Goal: Information Seeking & Learning: Learn about a topic

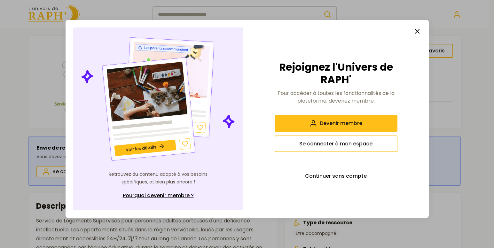
click at [414, 32] on icon "button" at bounding box center [417, 31] width 8 height 8
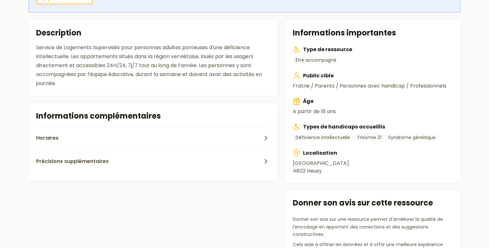
scroll to position [173, 0]
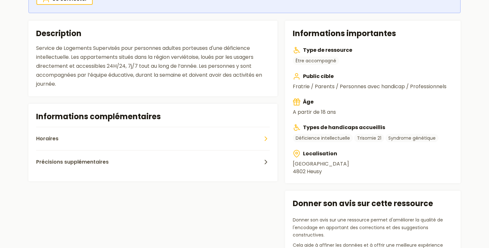
click at [263, 135] on icon "button" at bounding box center [266, 139] width 8 height 8
click at [116, 171] on button "Précisions supplémentaires" at bounding box center [153, 174] width 234 height 23
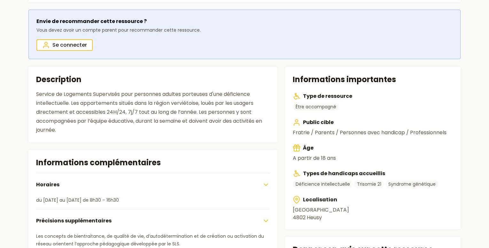
scroll to position [0, 0]
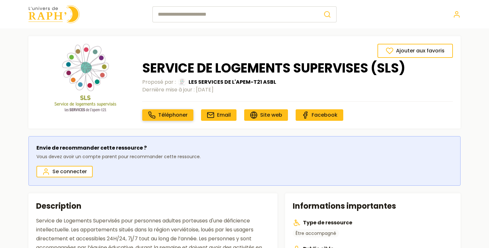
click at [177, 116] on span "Téléphoner" at bounding box center [172, 114] width 29 height 7
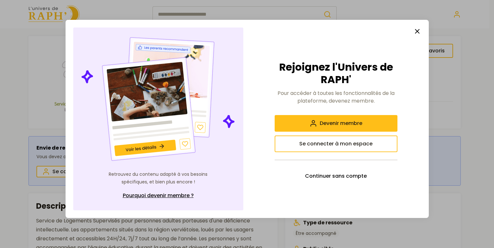
click at [415, 29] on icon "button" at bounding box center [417, 31] width 8 height 8
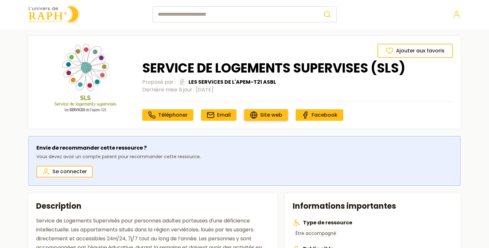
click at [273, 115] on span "Site web" at bounding box center [271, 114] width 22 height 7
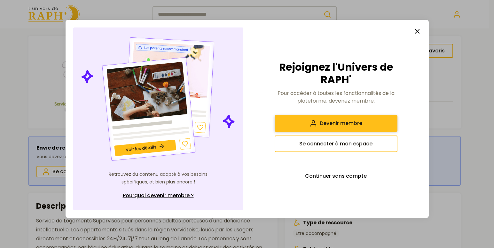
click at [339, 116] on button "Devenir membre" at bounding box center [335, 123] width 123 height 17
click at [413, 31] on icon "button" at bounding box center [417, 31] width 8 height 8
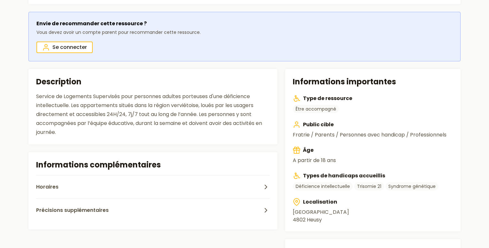
scroll to position [124, 0]
